Goal: Find specific page/section: Find specific page/section

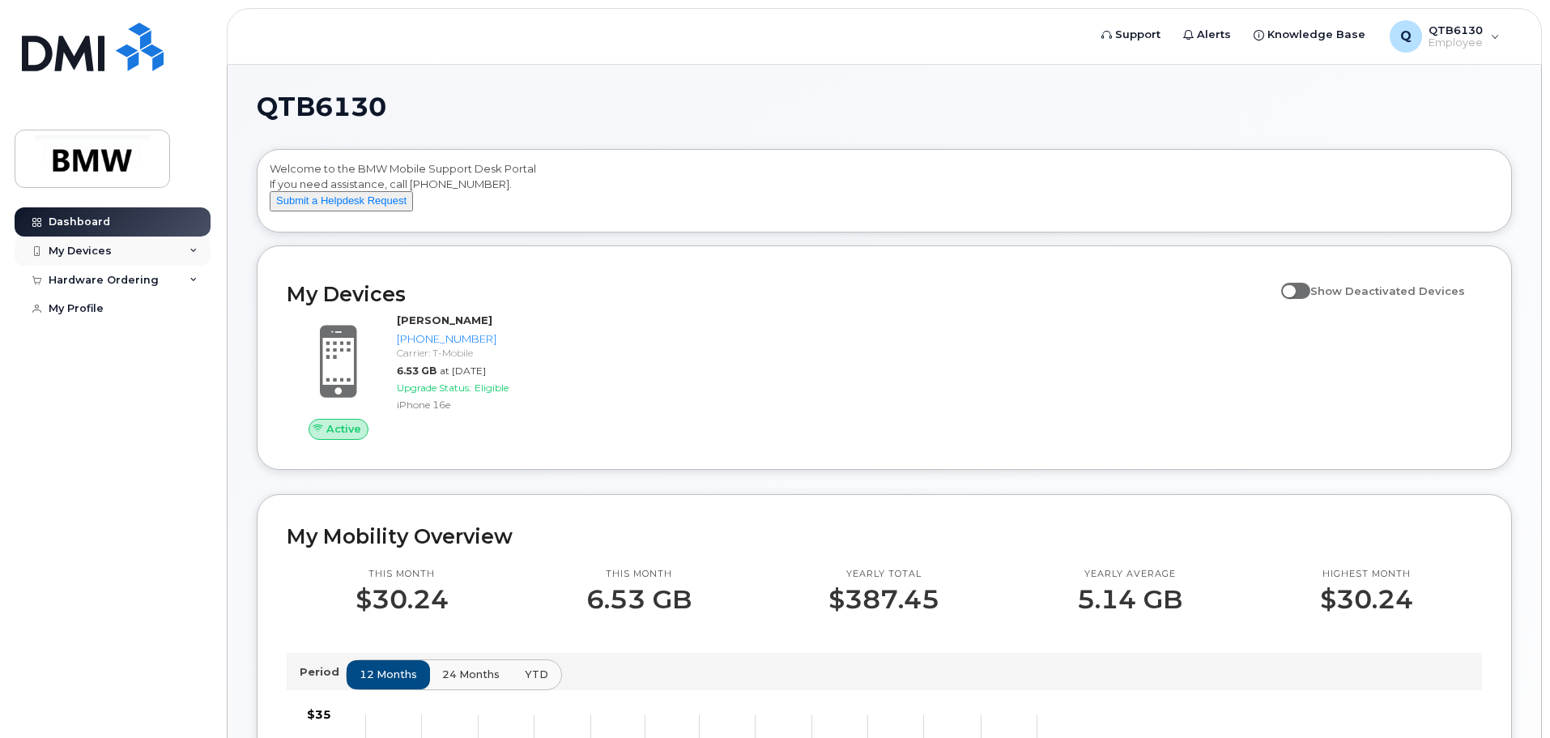
click at [160, 258] on div "My Devices" at bounding box center [113, 250] width 196 height 29
click at [113, 250] on div "My Devices" at bounding box center [113, 250] width 196 height 29
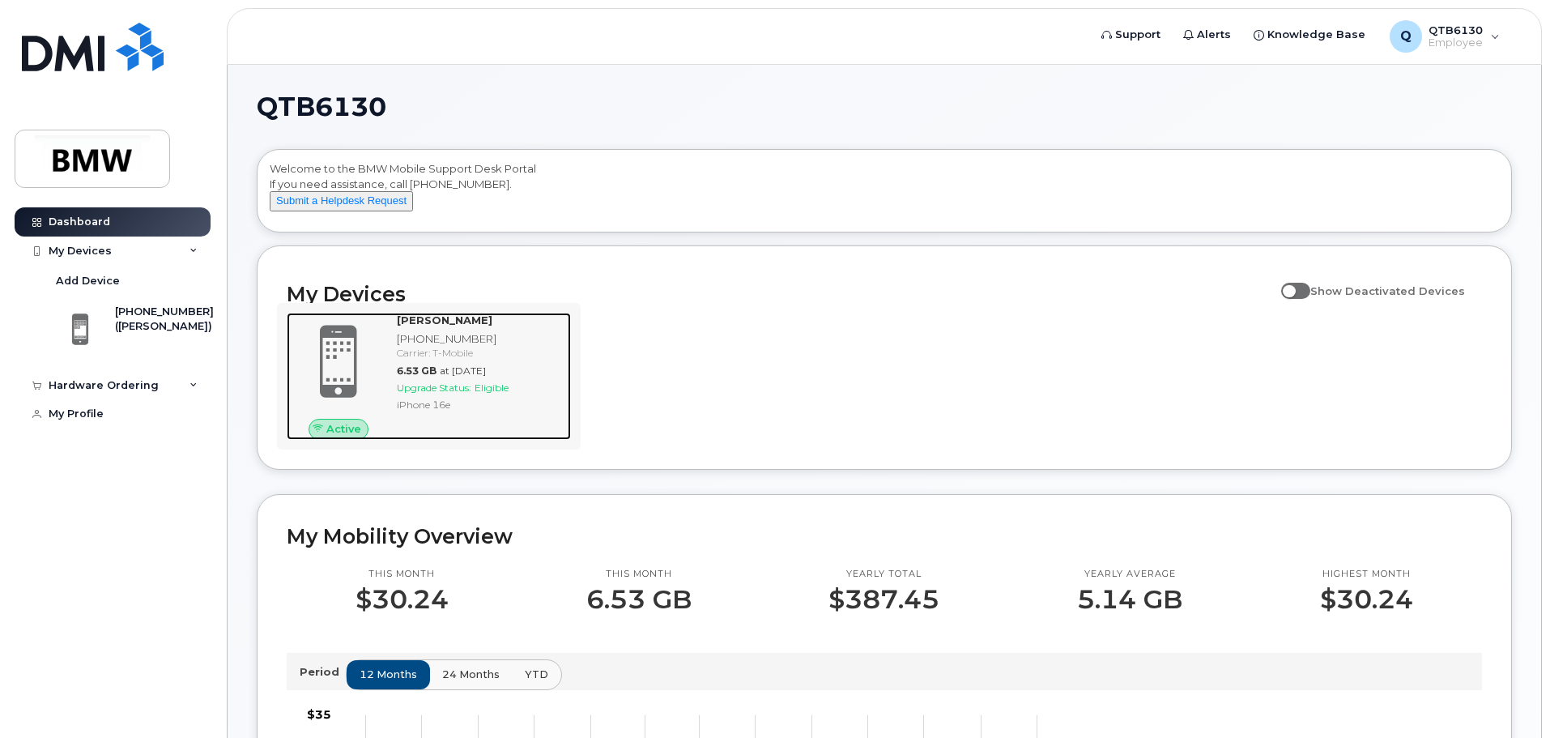
click at [360, 379] on span at bounding box center [339, 362] width 78 height 82
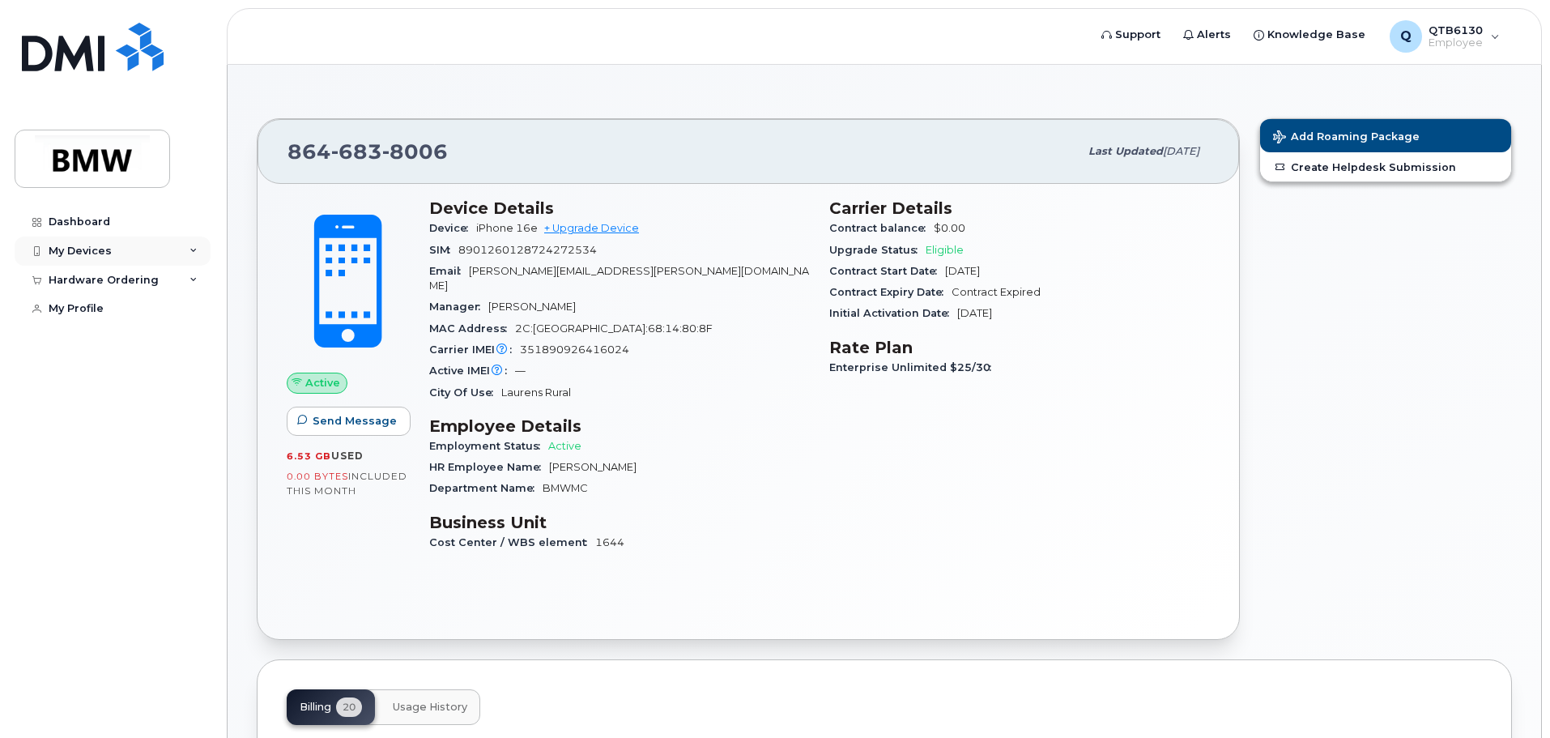
click at [126, 253] on div "My Devices" at bounding box center [113, 250] width 196 height 29
